Goal: Task Accomplishment & Management: Use online tool/utility

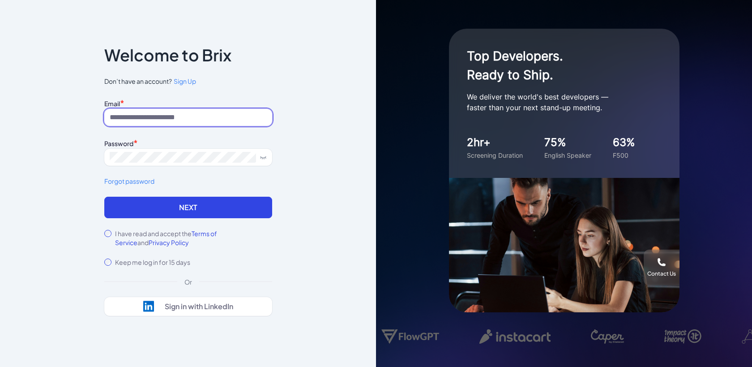
type input "**********"
click at [209, 116] on input "**********" at bounding box center [188, 117] width 168 height 17
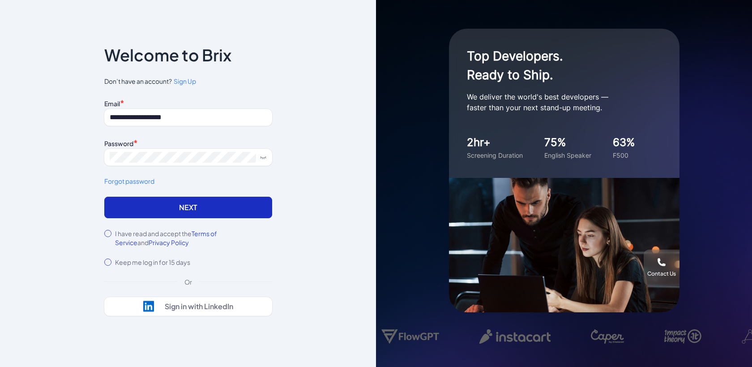
click at [131, 208] on button "Next" at bounding box center [188, 207] width 168 height 21
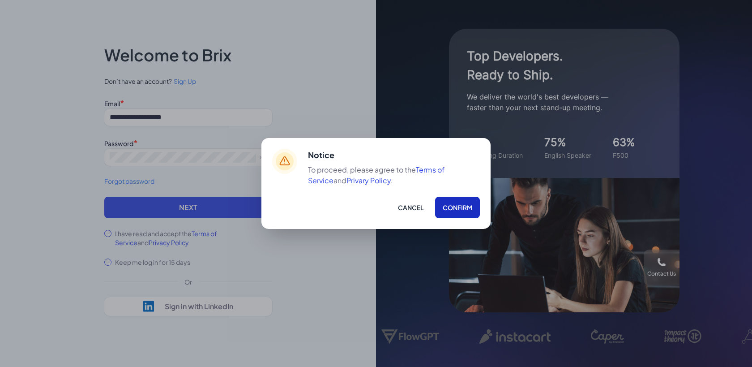
click at [454, 214] on button "Confirm" at bounding box center [457, 207] width 45 height 21
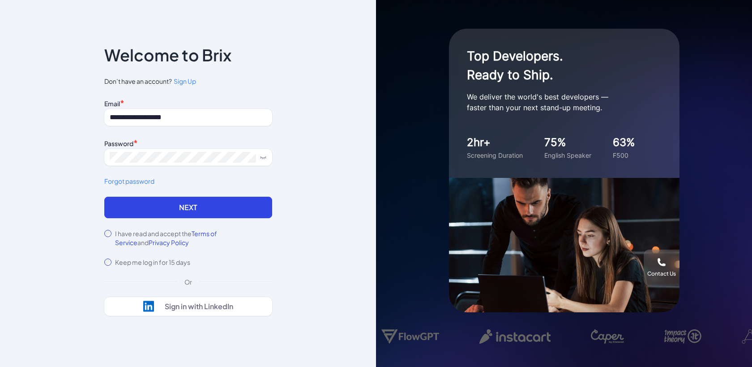
click at [190, 218] on form "**********" at bounding box center [188, 182] width 168 height 170
click at [181, 210] on button "Next" at bounding box center [188, 207] width 168 height 21
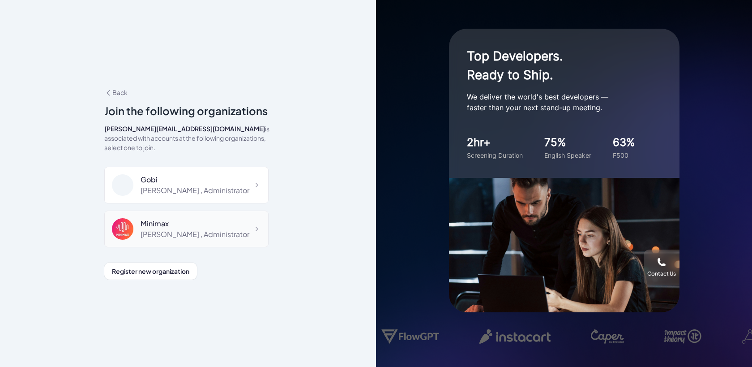
click at [195, 232] on div "Maggie , Administrator" at bounding box center [195, 234] width 109 height 11
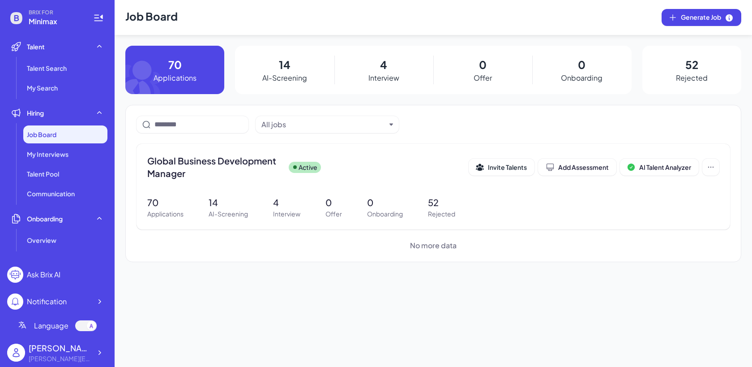
click at [109, 359] on div "BRIX FOR Minimax Talent Talent Search My Search Hiring Job Board My Interviews …" at bounding box center [57, 183] width 115 height 367
click at [103, 357] on div at bounding box center [99, 352] width 16 height 16
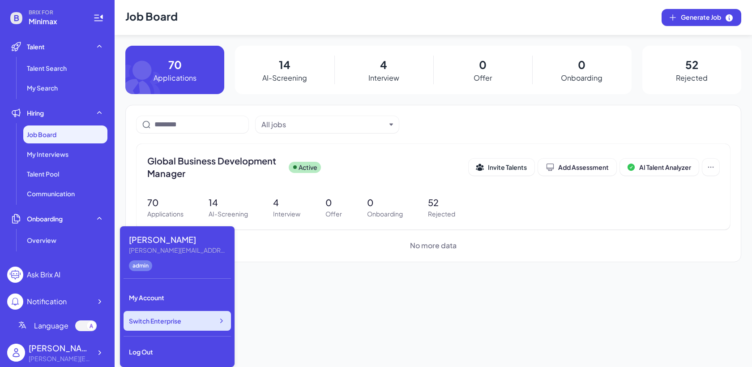
click at [174, 329] on div "Switch Enterprise" at bounding box center [177, 321] width 107 height 20
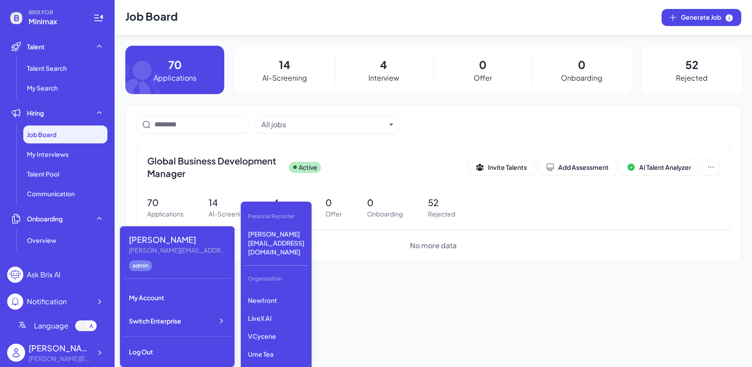
scroll to position [258, 0]
click at [264, 361] on p "GMI" at bounding box center [276, 369] width 64 height 16
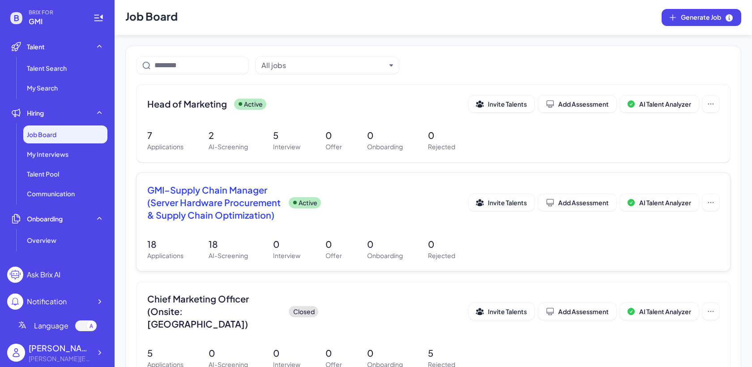
scroll to position [64, 0]
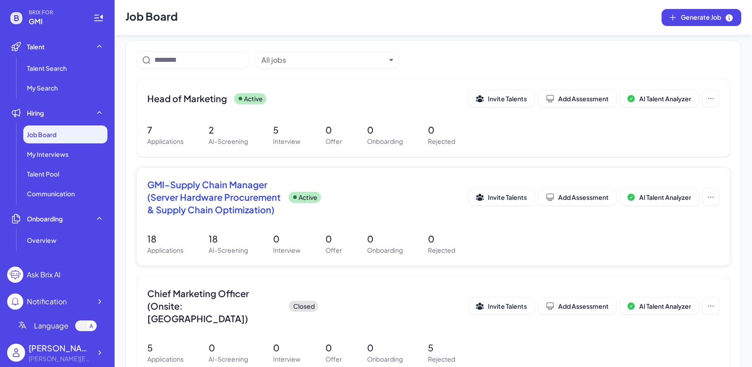
click at [329, 228] on div "GMI–Supply Chain Manager (Server Hardware Procurement & Supply Chain Optimizati…" at bounding box center [434, 216] width 594 height 98
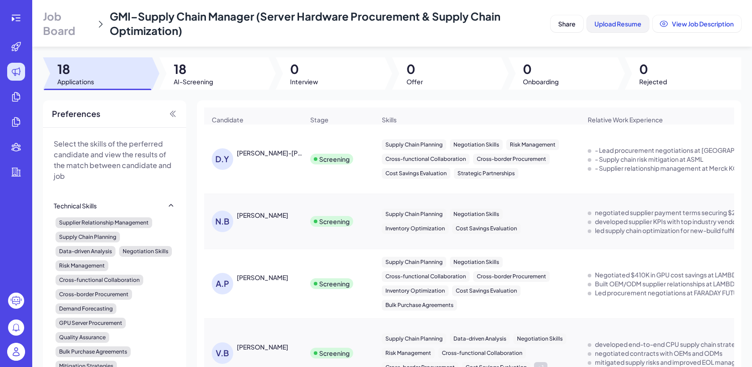
click at [615, 28] on button "Upload Resume" at bounding box center [618, 23] width 62 height 17
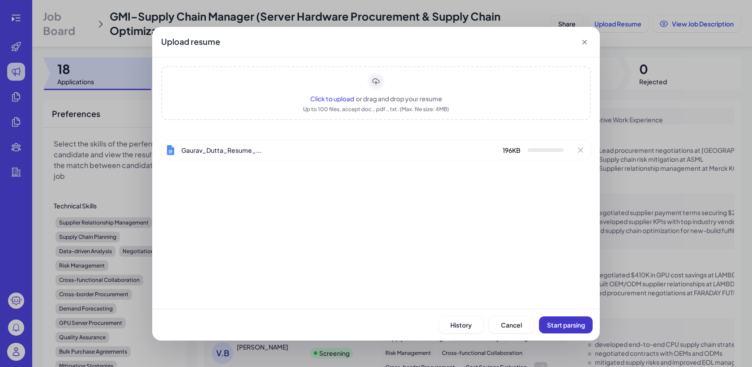
click at [578, 332] on button "Start parsing" at bounding box center [566, 324] width 54 height 17
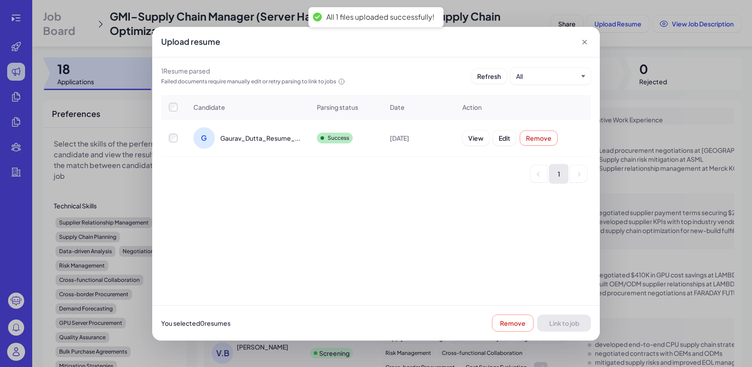
click at [167, 136] on div at bounding box center [174, 137] width 24 height 9
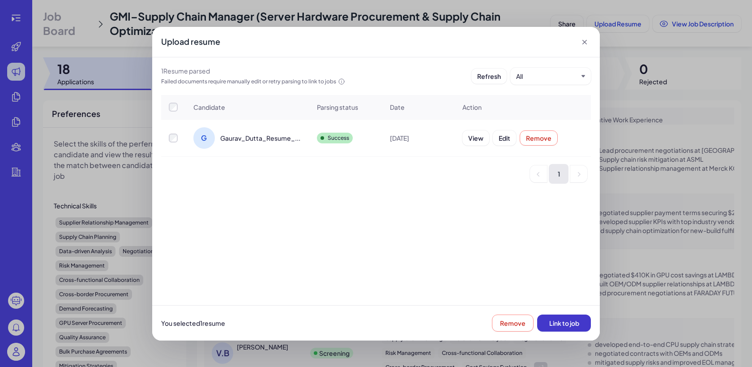
click at [583, 325] on button "Link to job" at bounding box center [564, 322] width 54 height 17
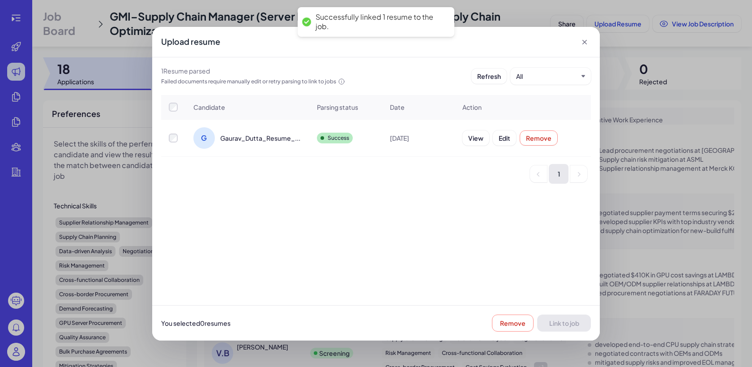
click at [582, 46] on icon at bounding box center [584, 42] width 9 height 9
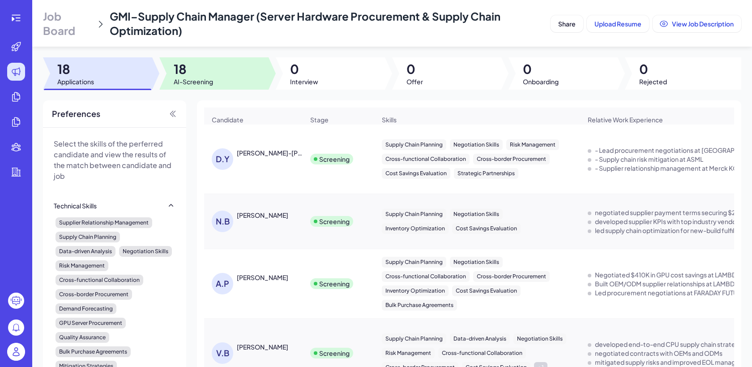
click at [212, 73] on span "18" at bounding box center [193, 69] width 39 height 16
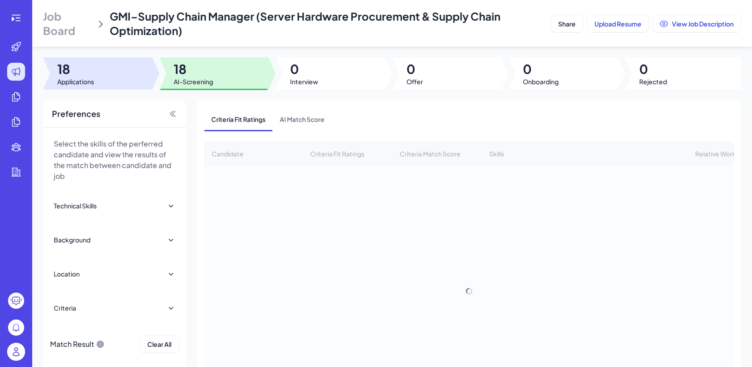
click at [106, 72] on div at bounding box center [97, 73] width 109 height 32
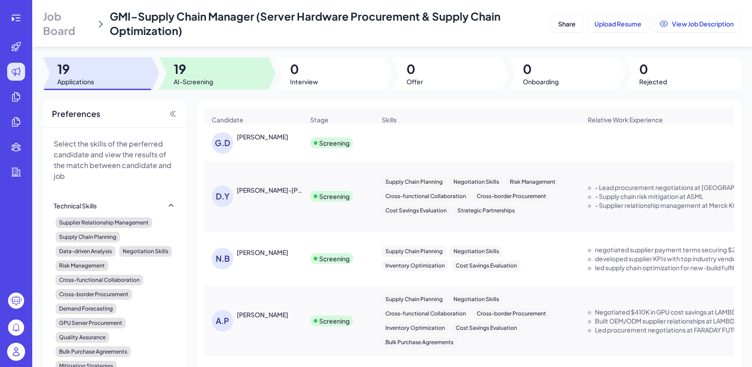
click at [214, 71] on div at bounding box center [213, 73] width 109 height 32
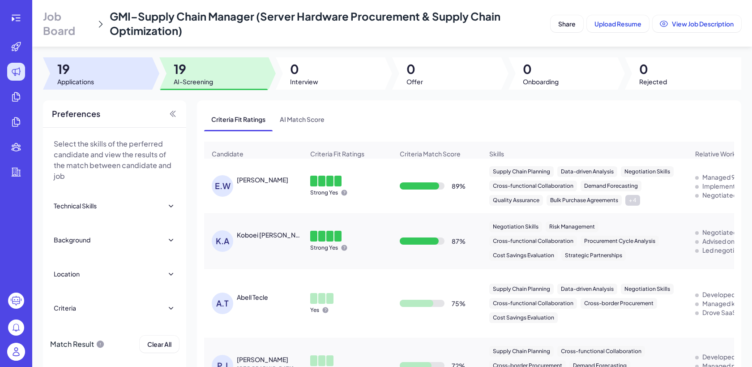
click at [133, 75] on div at bounding box center [97, 73] width 109 height 32
